Goal: Transaction & Acquisition: Download file/media

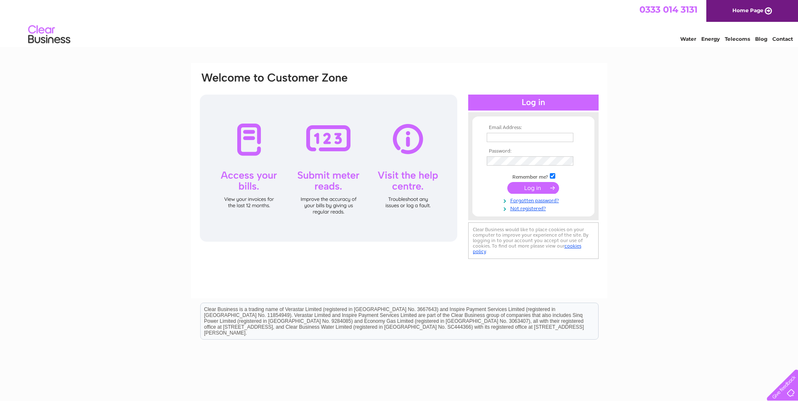
type input "[PERSON_NAME][EMAIL_ADDRESS][PERSON_NAME][DOMAIN_NAME]"
click at [533, 185] on input "submit" at bounding box center [533, 188] width 52 height 12
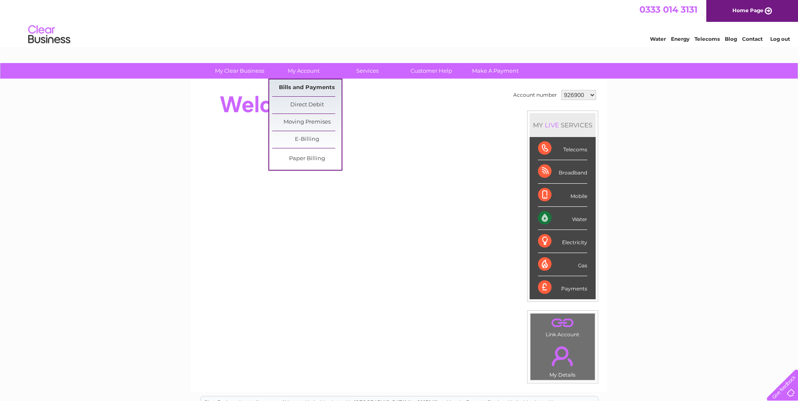
click at [295, 89] on link "Bills and Payments" at bounding box center [306, 87] width 69 height 17
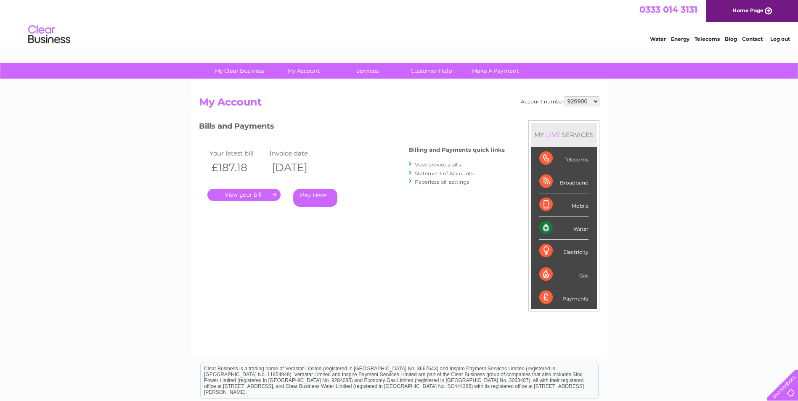
click at [248, 194] on link "." at bounding box center [243, 195] width 73 height 12
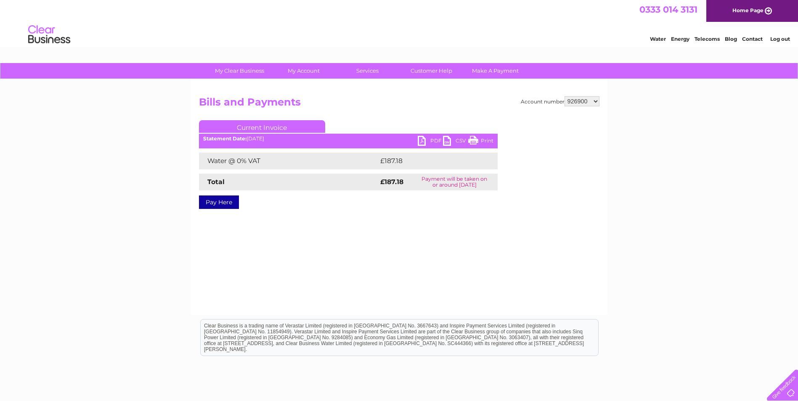
click at [423, 142] on link "PDF" at bounding box center [430, 142] width 25 height 12
click at [594, 101] on select "926900 1092126 1092240 1125167" at bounding box center [581, 101] width 35 height 10
select select "1125167"
click at [564, 96] on select "926900 1092126 1092240 1125167" at bounding box center [581, 101] width 35 height 10
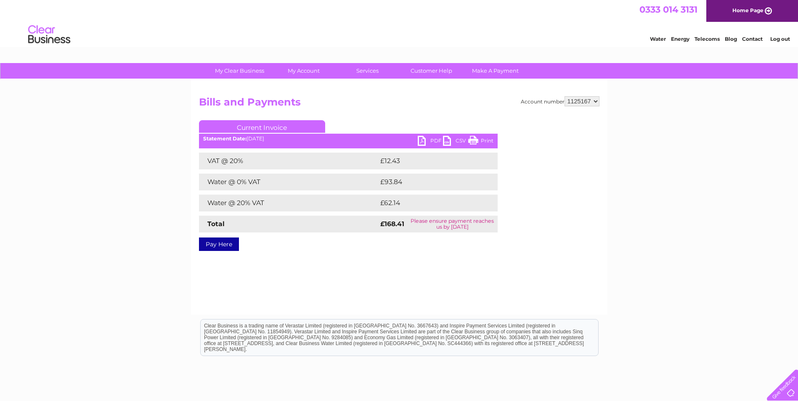
click at [422, 140] on link "PDF" at bounding box center [430, 142] width 25 height 12
click at [272, 125] on link "Current Invoice" at bounding box center [262, 126] width 126 height 13
click at [272, 138] on div "Statement Date: 02/10/2025" at bounding box center [348, 139] width 299 height 6
click at [284, 124] on link "Current Invoice" at bounding box center [262, 126] width 126 height 13
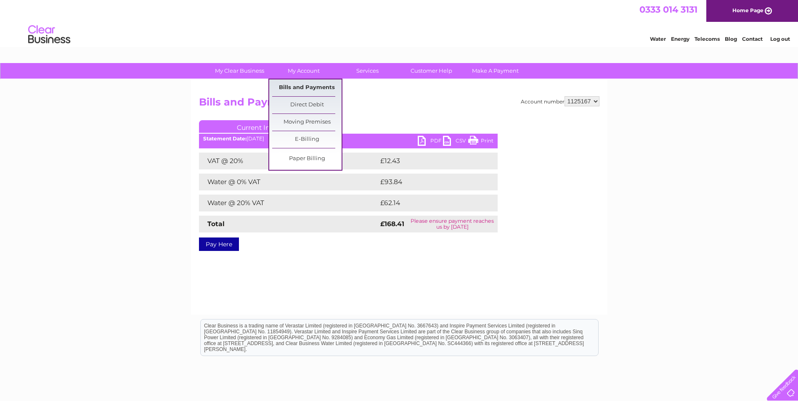
click at [304, 86] on link "Bills and Payments" at bounding box center [306, 87] width 69 height 17
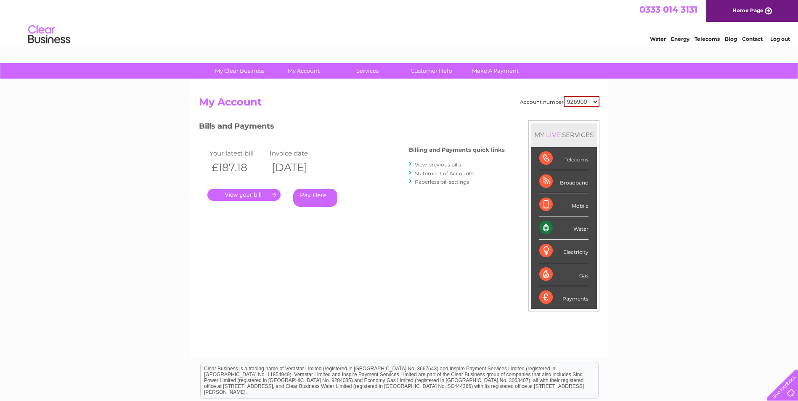
click at [594, 100] on select "926900 1092126 1092240 1125167" at bounding box center [581, 101] width 36 height 11
select select "1125167"
click at [563, 96] on select "926900 1092126 1092240 1125167" at bounding box center [581, 101] width 36 height 11
click at [445, 165] on link "View previous bills" at bounding box center [438, 164] width 46 height 6
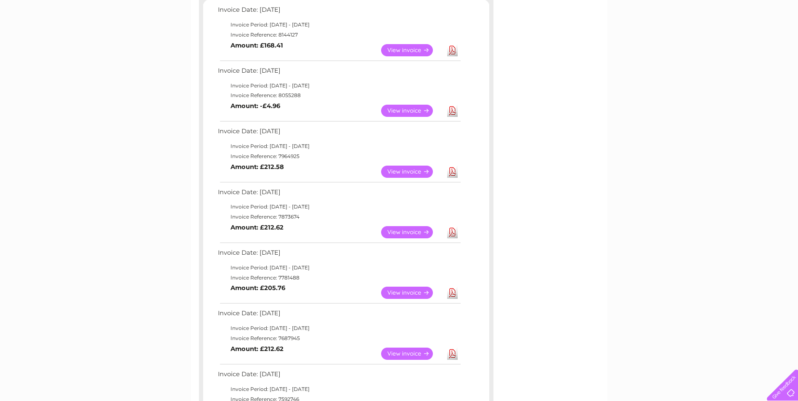
scroll to position [168, 0]
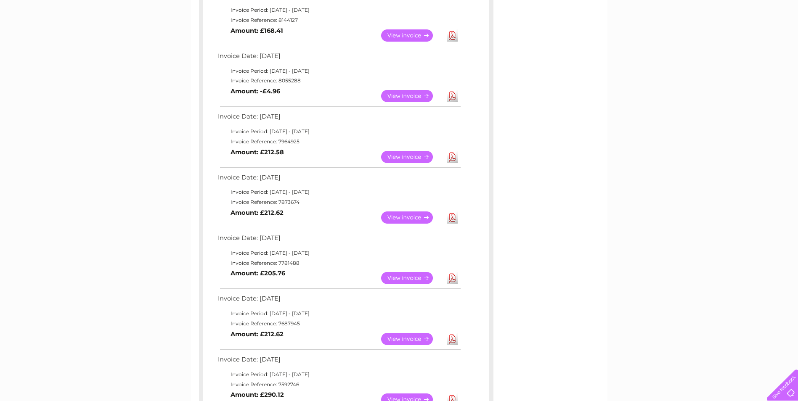
click at [453, 338] on link "Download" at bounding box center [452, 339] width 11 height 12
click at [452, 275] on link "Download" at bounding box center [452, 278] width 11 height 12
click at [454, 218] on link "Download" at bounding box center [452, 217] width 11 height 12
click at [452, 156] on link "Download" at bounding box center [452, 157] width 11 height 12
click at [454, 95] on link "Download" at bounding box center [452, 96] width 11 height 12
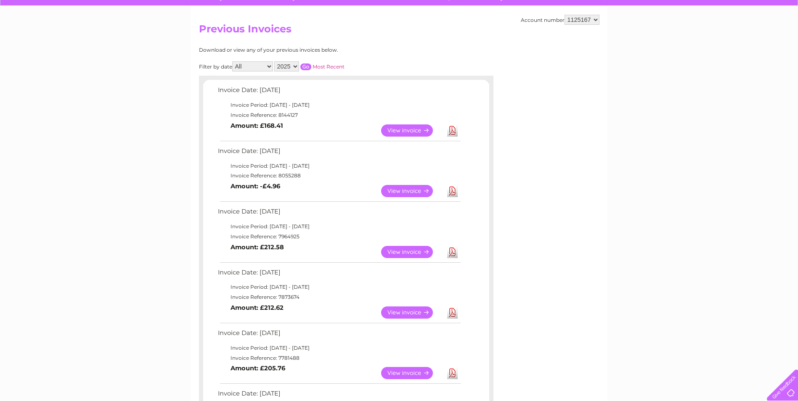
scroll to position [0, 0]
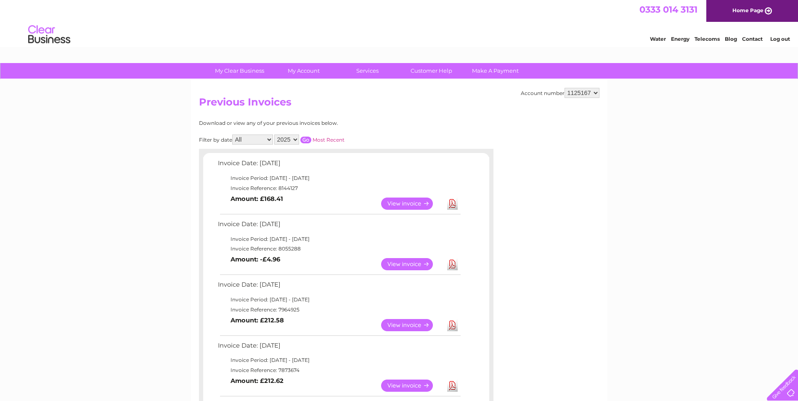
click at [777, 39] on link "Log out" at bounding box center [780, 39] width 20 height 6
